Goal: Book appointment/travel/reservation

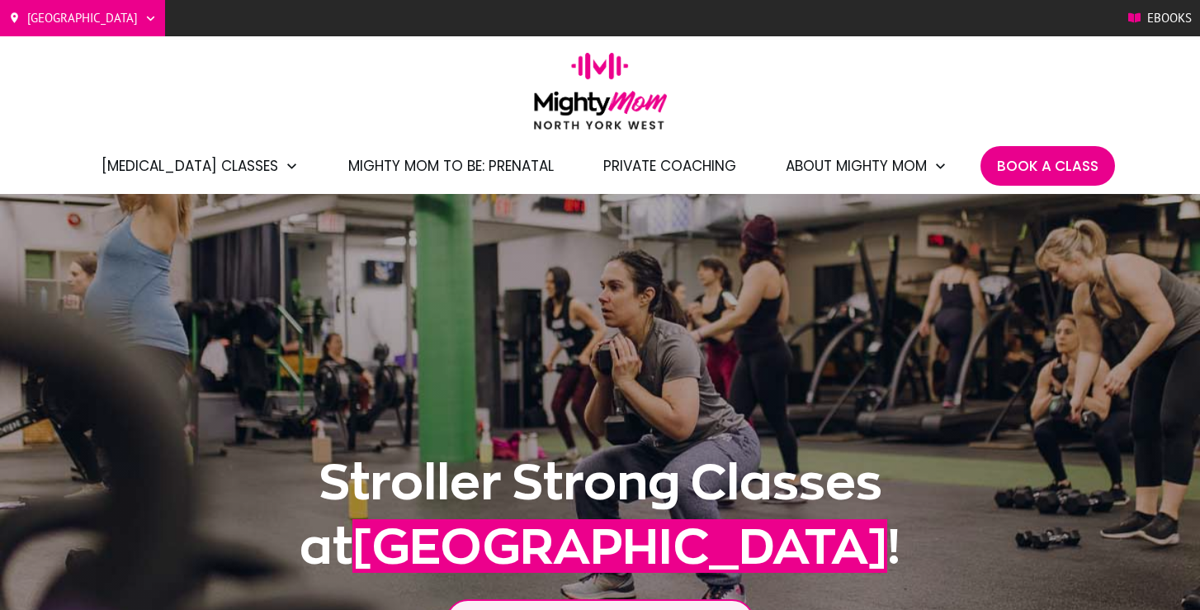
click at [1155, 19] on span "Ebooks" at bounding box center [1169, 18] width 45 height 25
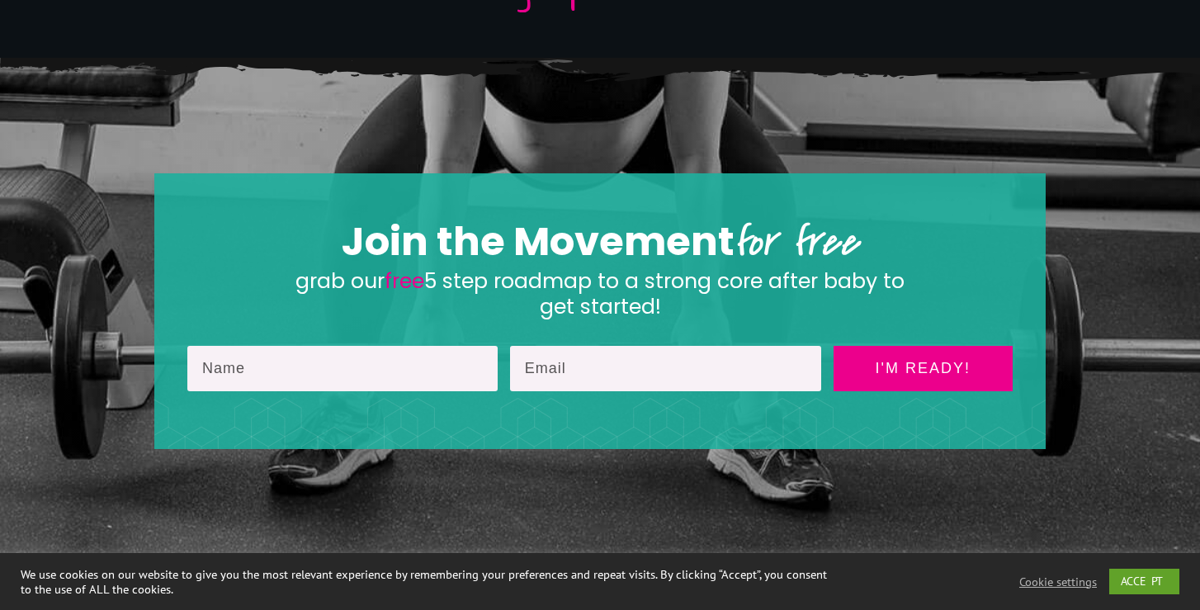
scroll to position [3441, 0]
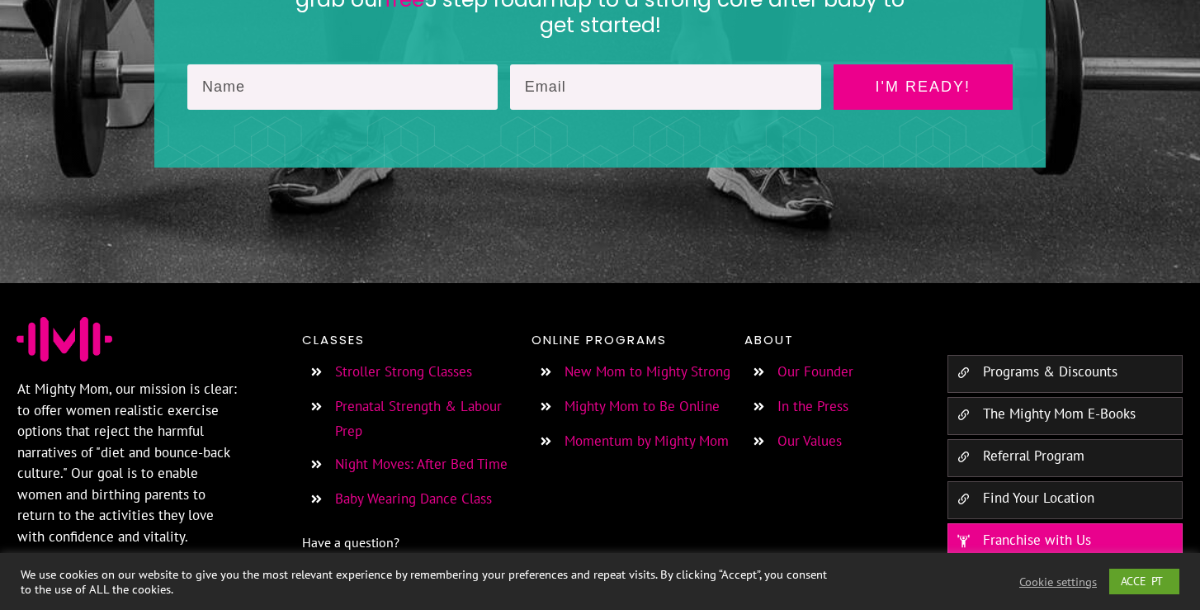
click at [451, 489] on link "Baby Wearing Dance Class" at bounding box center [413, 498] width 157 height 18
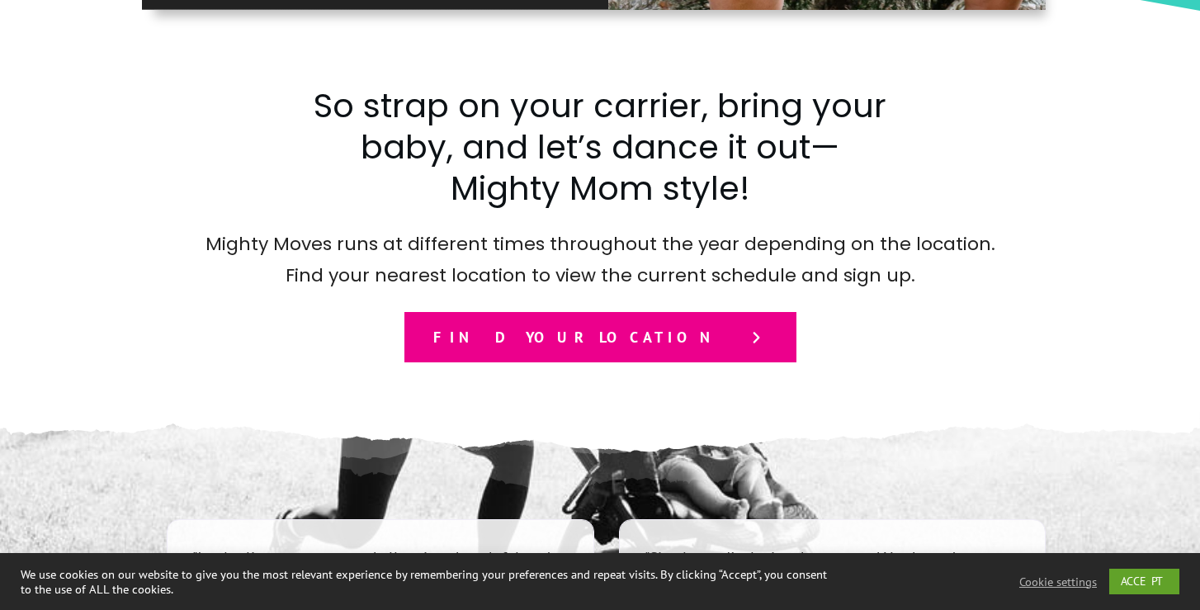
scroll to position [2140, 0]
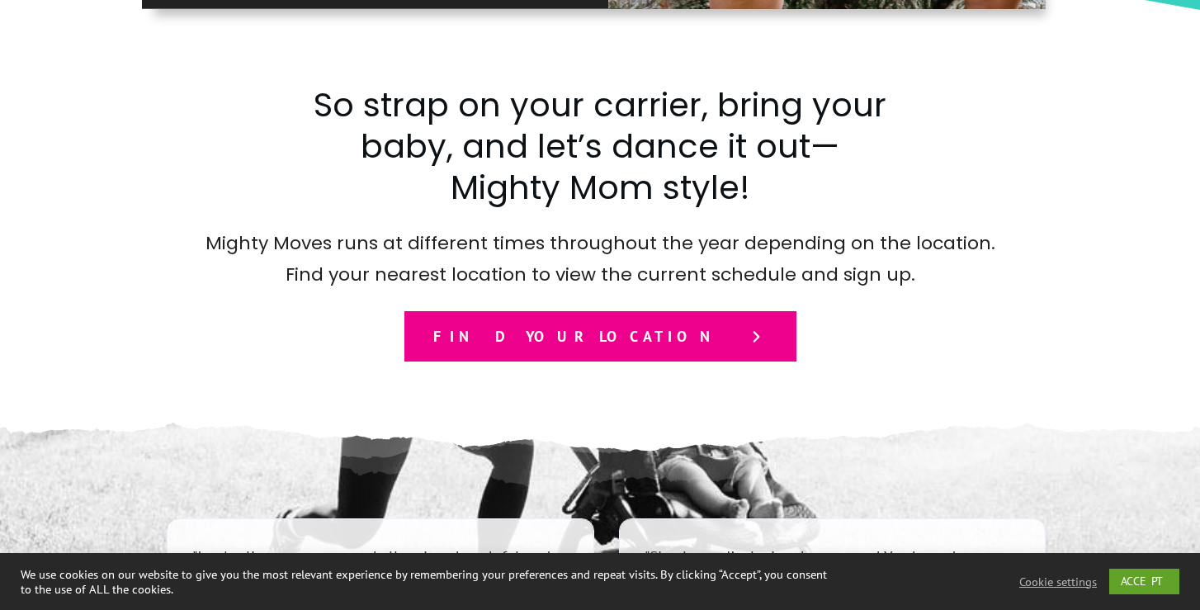
click at [538, 358] on link "Find your location" at bounding box center [600, 336] width 392 height 51
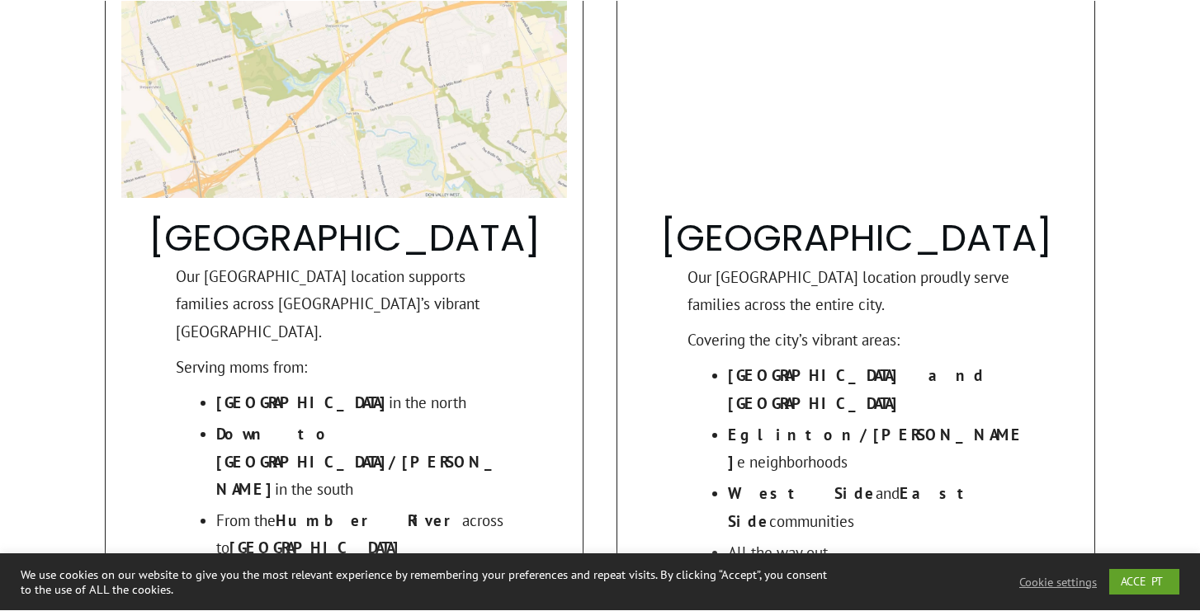
scroll to position [1621, 0]
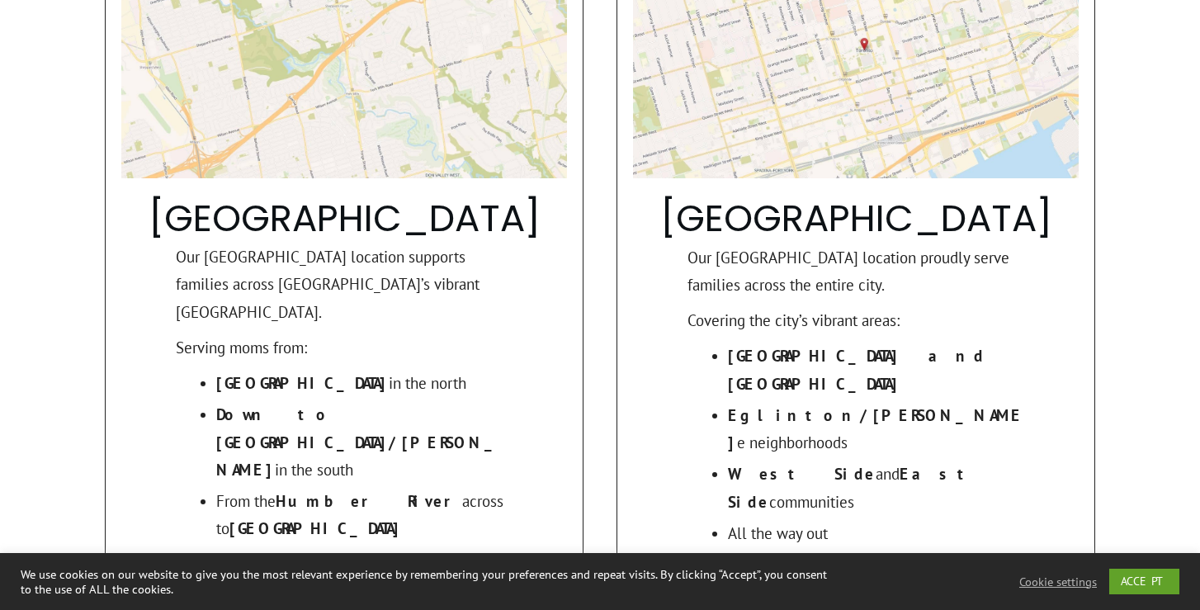
click at [419, 574] on link "Join Us in North York West" at bounding box center [344, 608] width 446 height 68
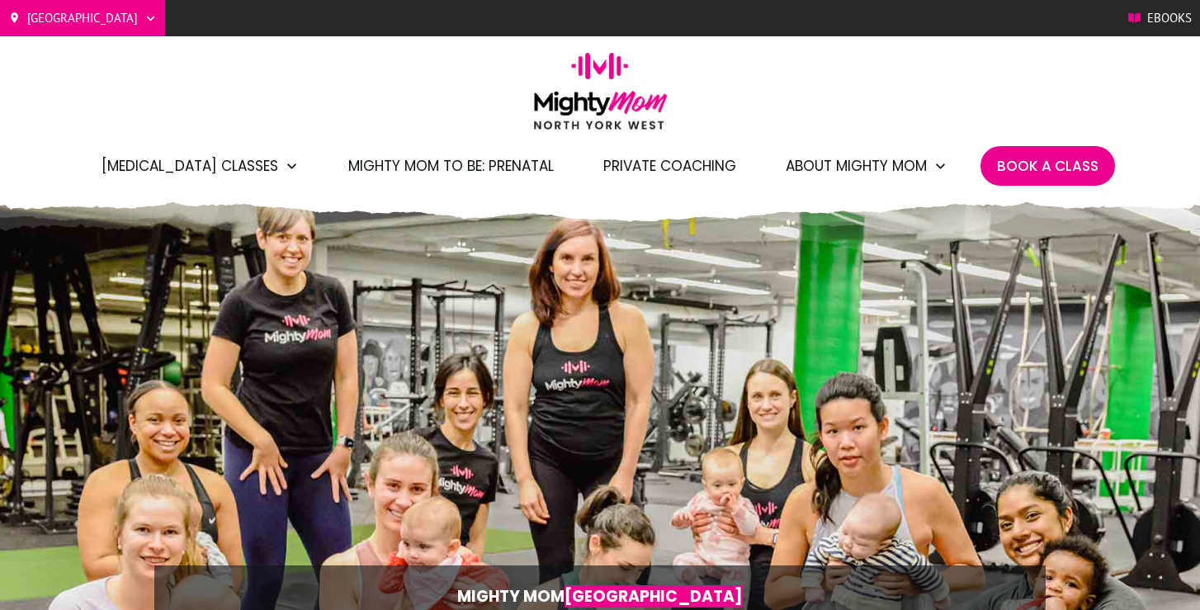
click at [1000, 172] on span "Book A Class" at bounding box center [1047, 166] width 101 height 28
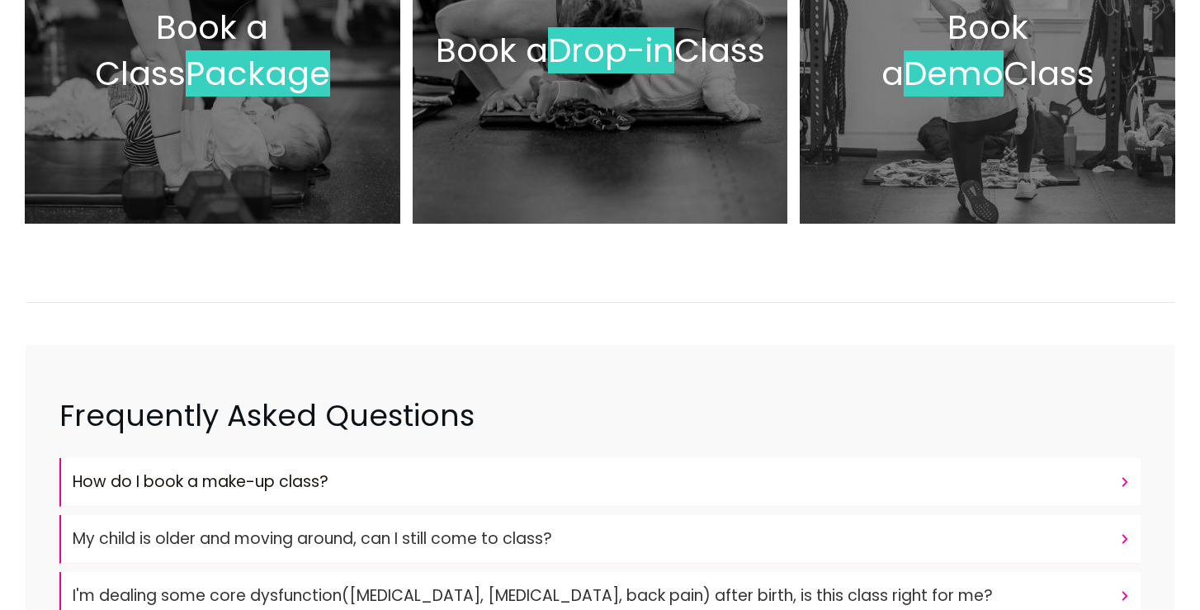
scroll to position [185, 0]
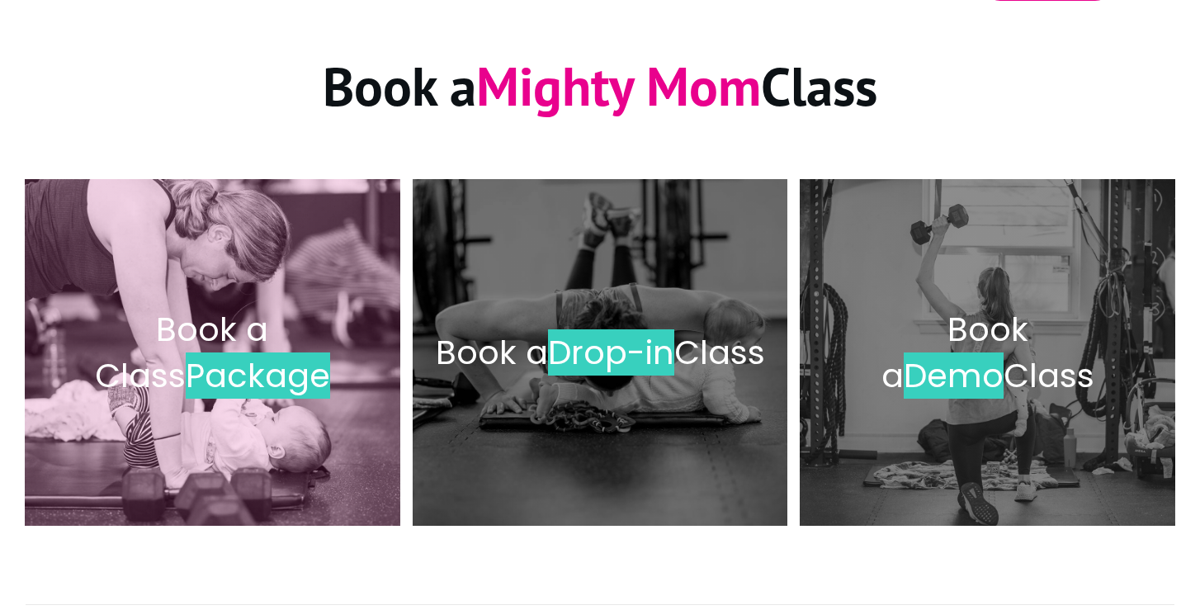
click at [192, 215] on div "Book a Class Package" at bounding box center [212, 353] width 342 height 314
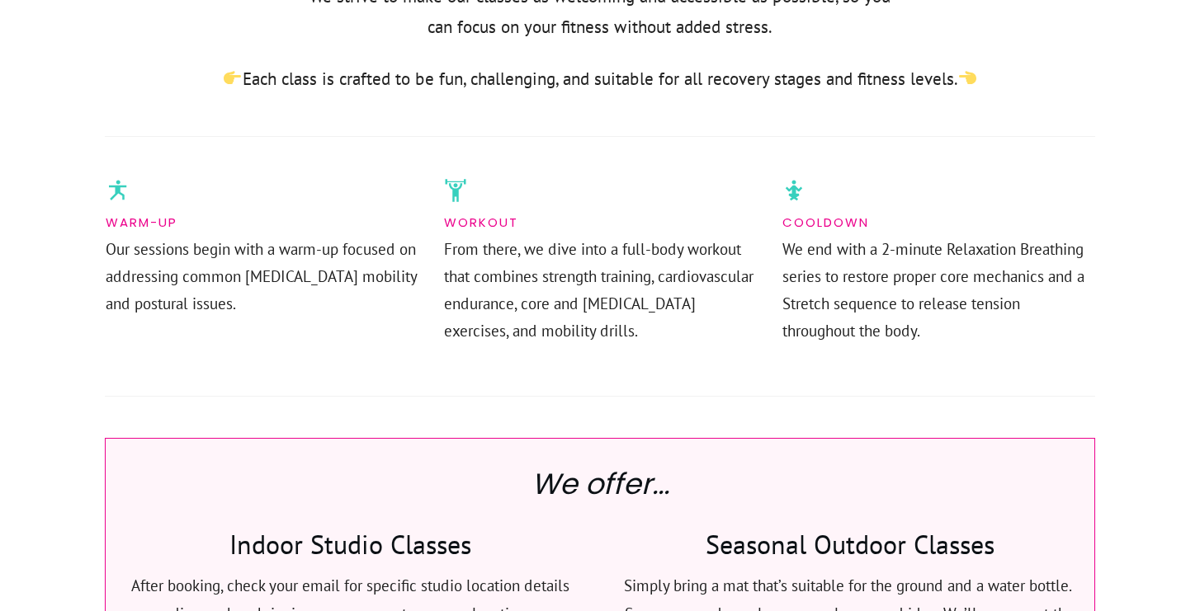
scroll to position [661, 0]
